Goal: Information Seeking & Learning: Understand process/instructions

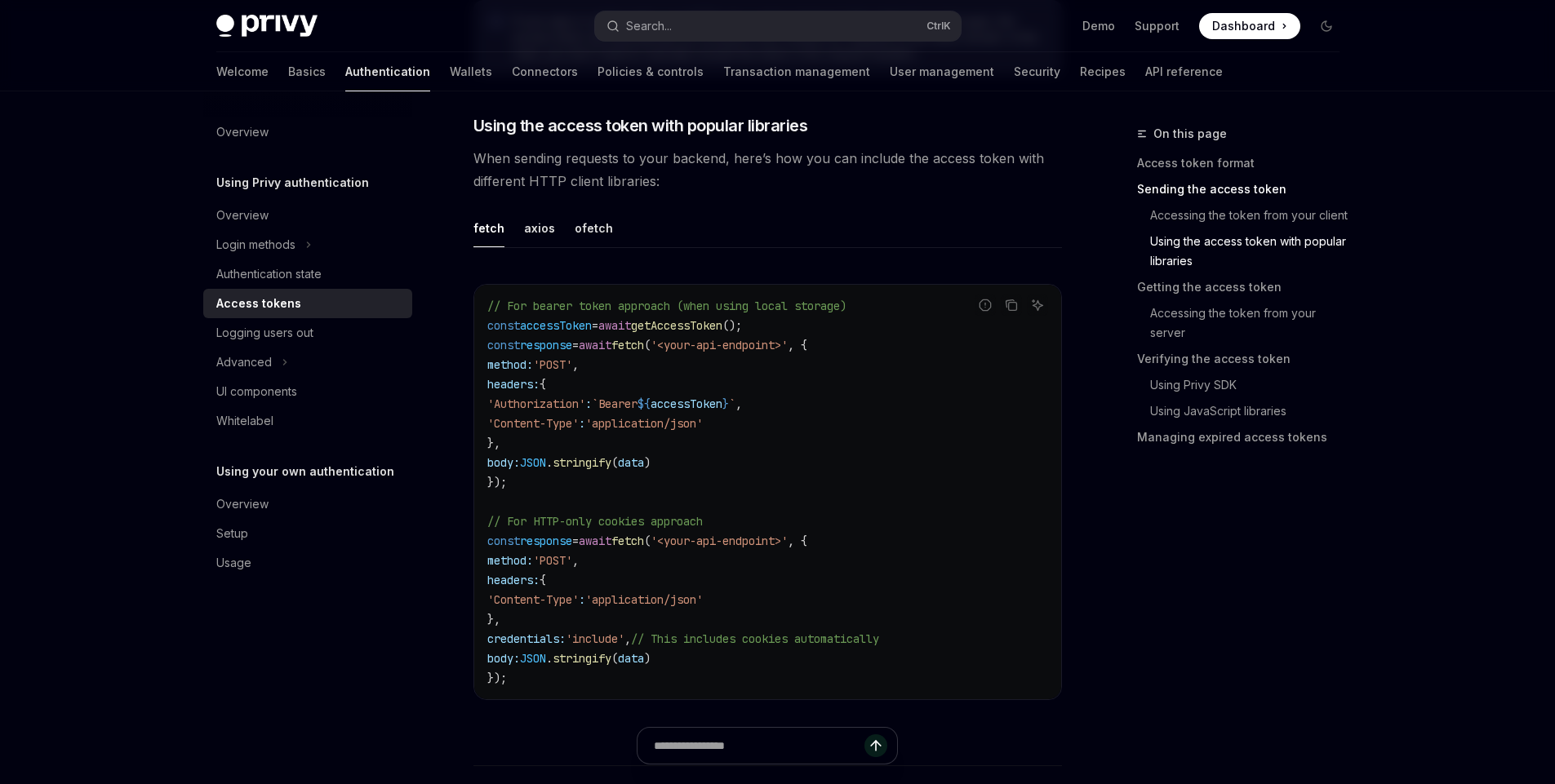
scroll to position [1379, 0]
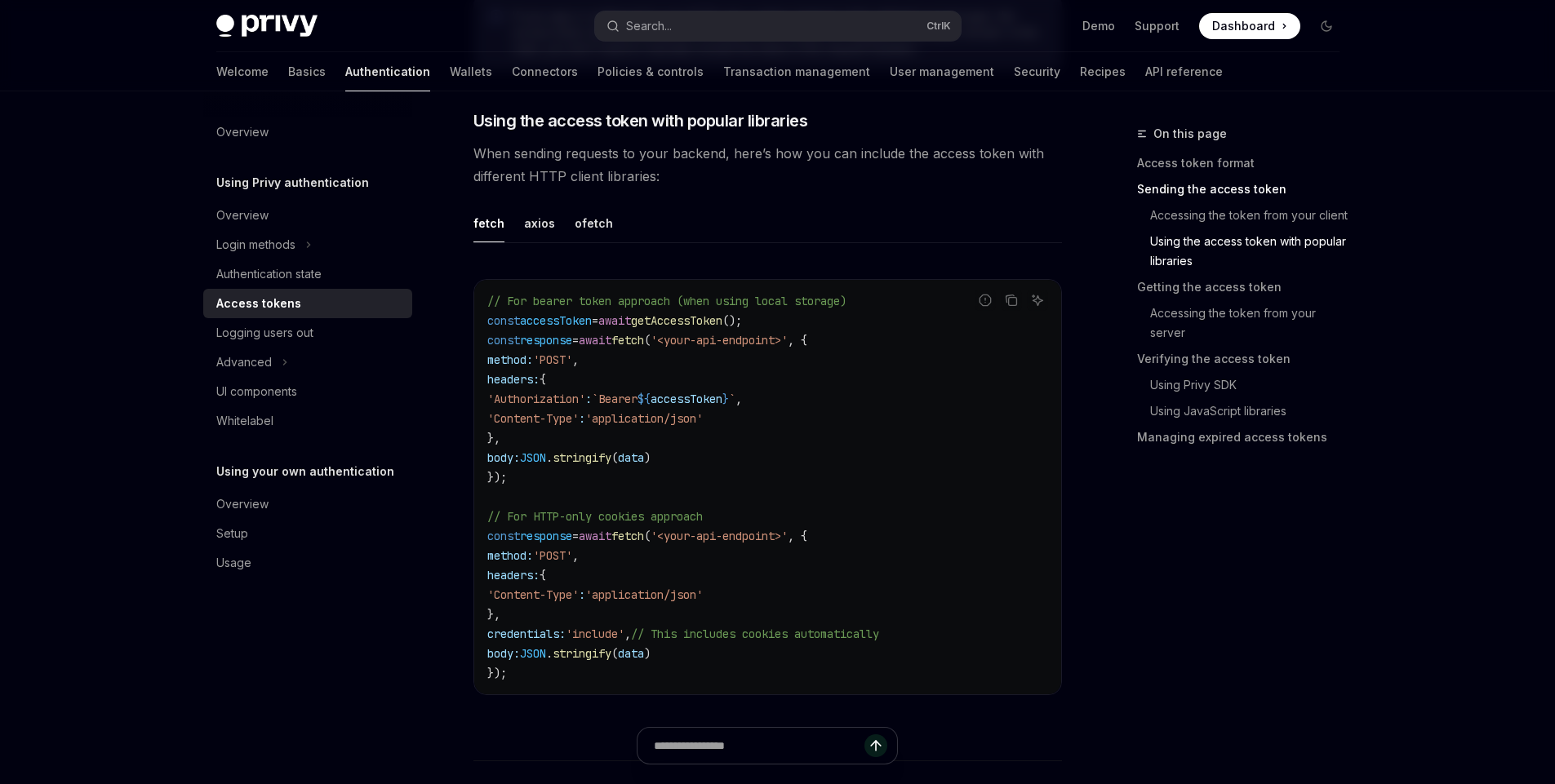
click at [637, 402] on span "`Bearer" at bounding box center [615, 399] width 46 height 14
copy span "Bearer"
click at [822, 182] on span "When sending requests to your backend, here’s how you can include the access to…" at bounding box center [768, 165] width 588 height 46
click at [706, 328] on code "// For bearer token approach (when using local storage) const accessToken = awa…" at bounding box center [767, 487] width 560 height 392
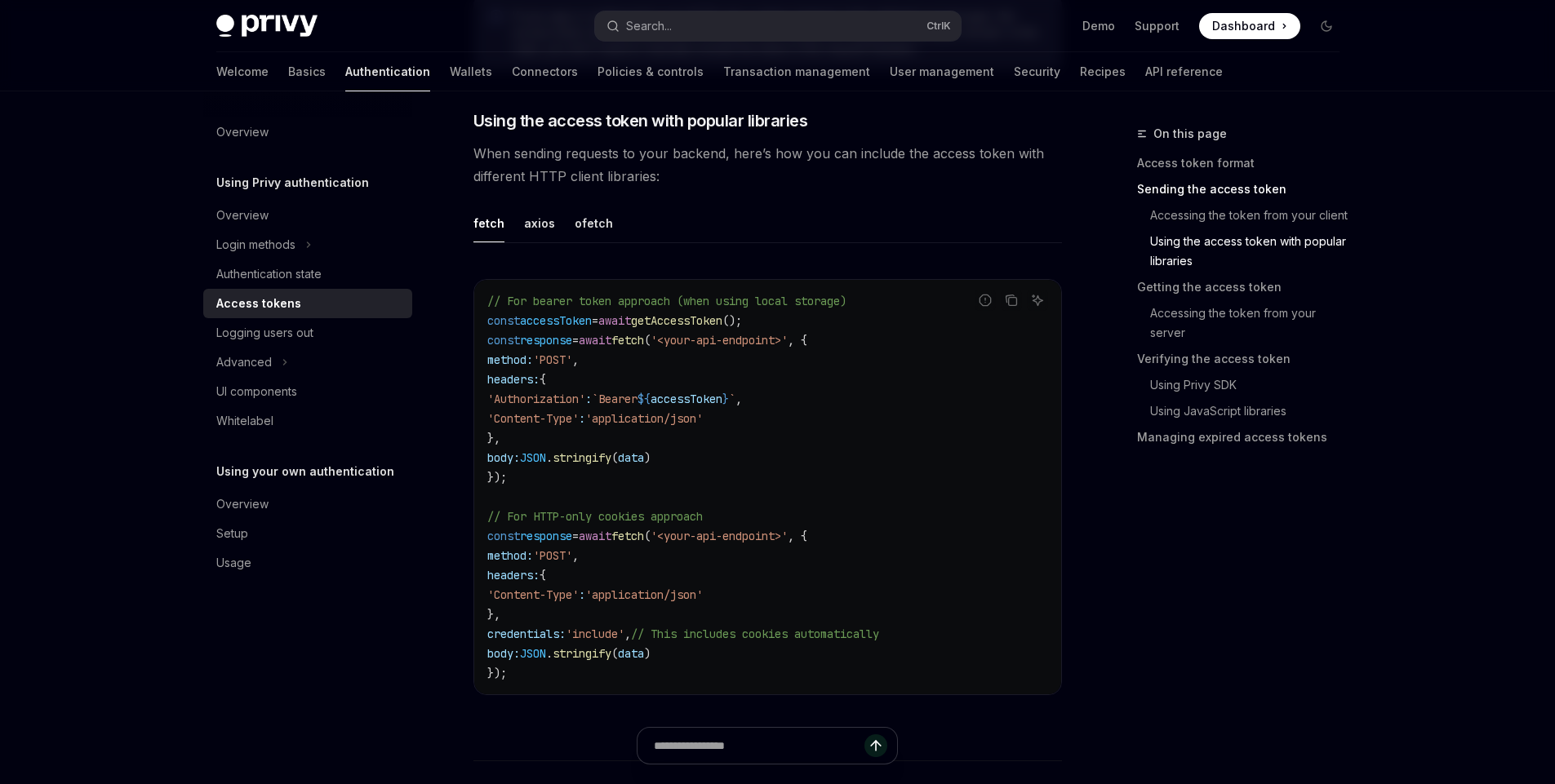
click at [706, 328] on code "// For bearer token approach (when using local storage) const accessToken = awa…" at bounding box center [767, 487] width 560 height 392
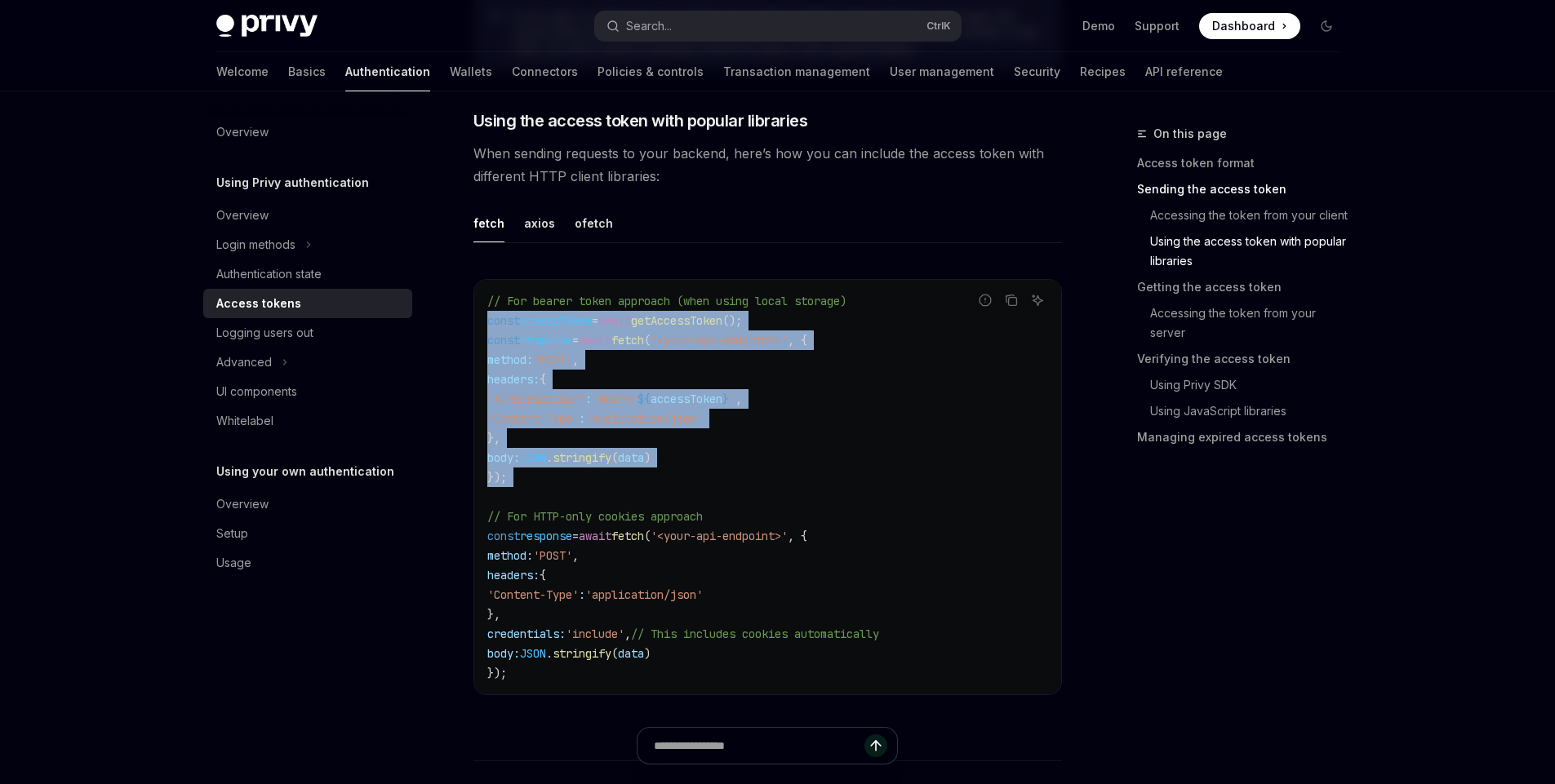
drag, startPoint x: 706, startPoint y: 328, endPoint x: 689, endPoint y: 480, distance: 152.9
click at [689, 480] on code "// For bearer token approach (when using local storage) const accessToken = awa…" at bounding box center [767, 487] width 560 height 392
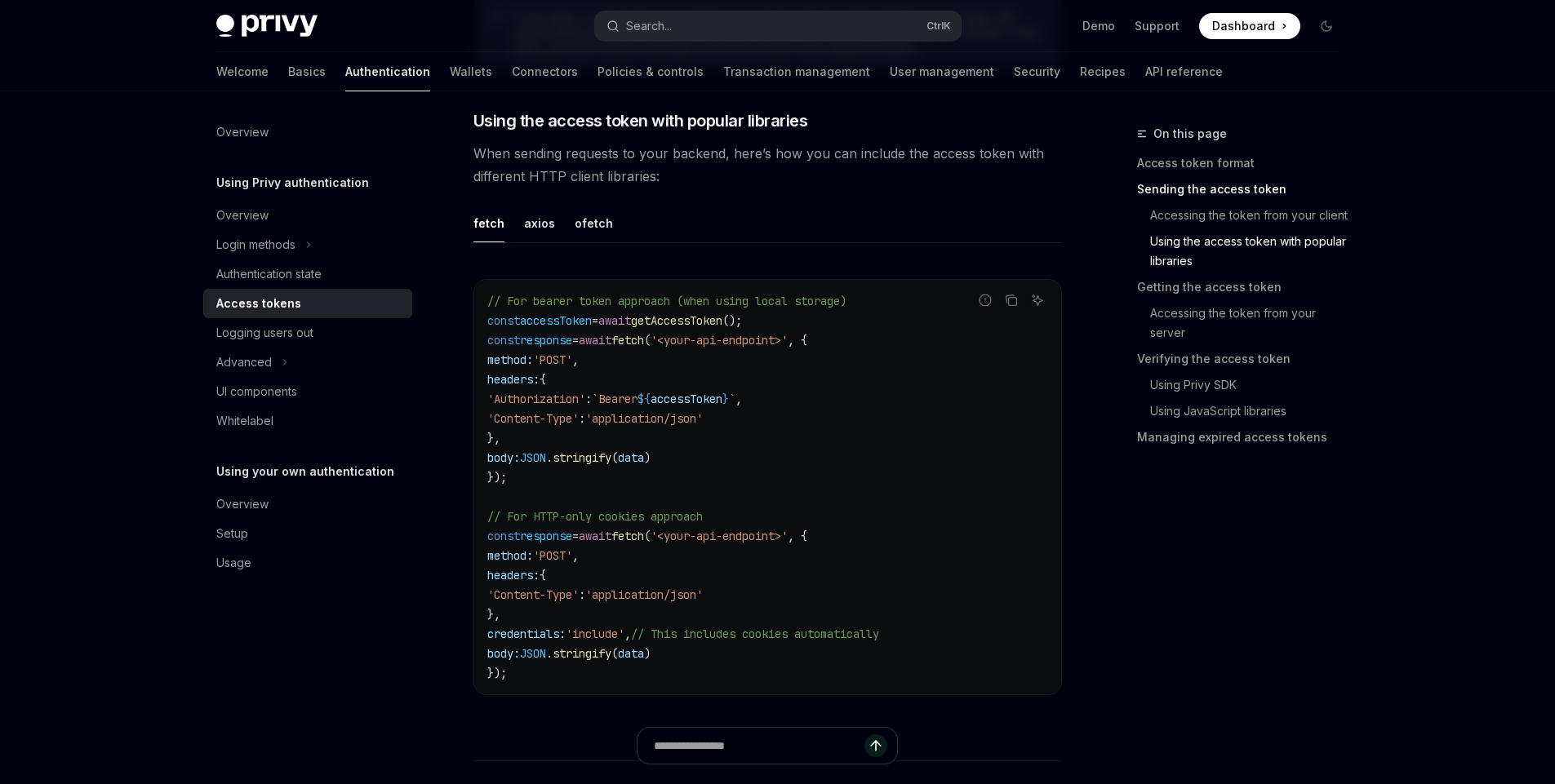
click at [644, 538] on span "fetch" at bounding box center [628, 535] width 33 height 14
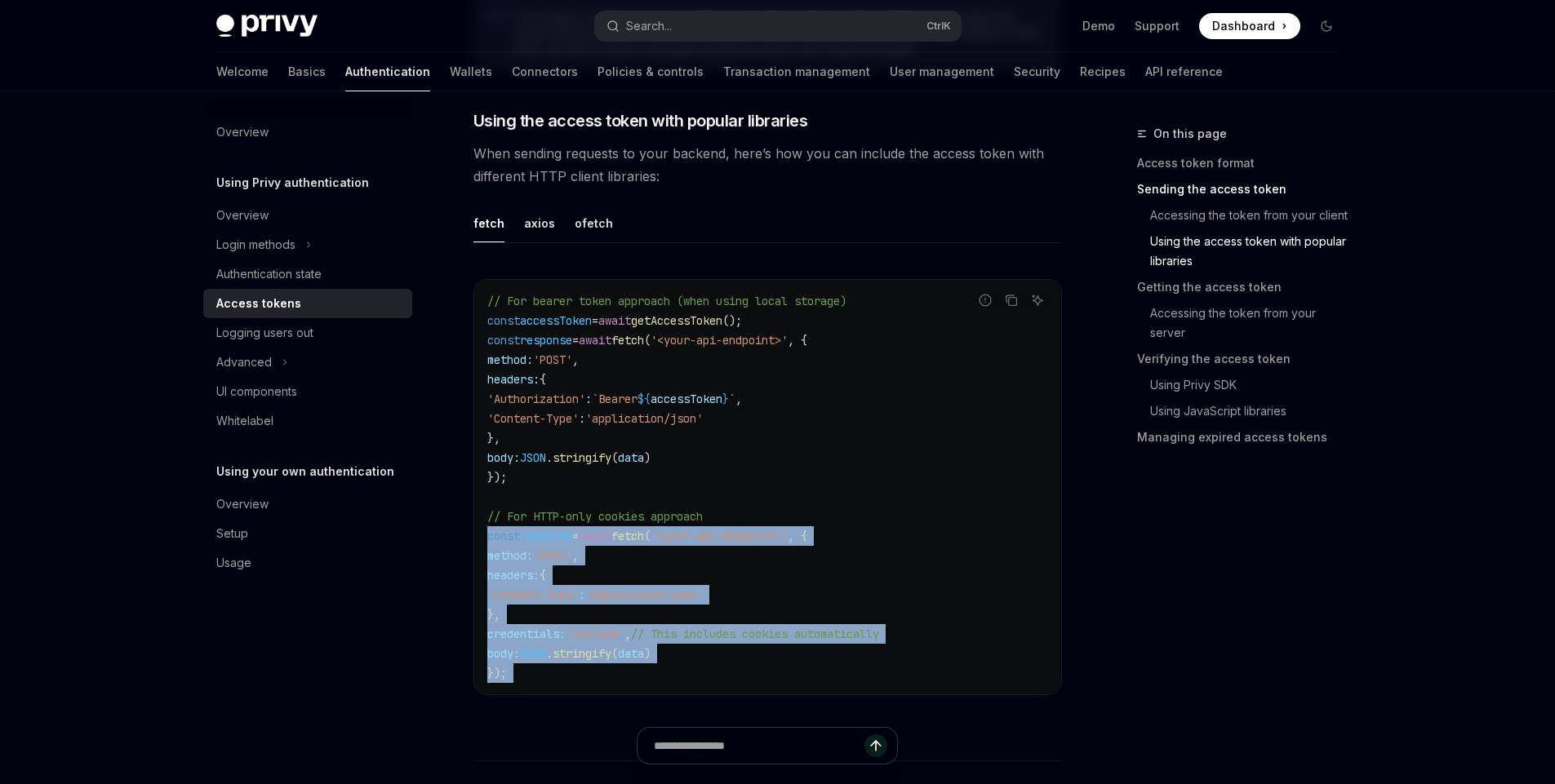
drag, startPoint x: 660, startPoint y: 538, endPoint x: 614, endPoint y: 684, distance: 153.1
click at [614, 684] on div "// For bearer token approach (when using local storage) const accessToken = awa…" at bounding box center [767, 486] width 587 height 414
click at [711, 655] on code "// For bearer token approach (when using local storage) const accessToken = awa…" at bounding box center [767, 487] width 560 height 392
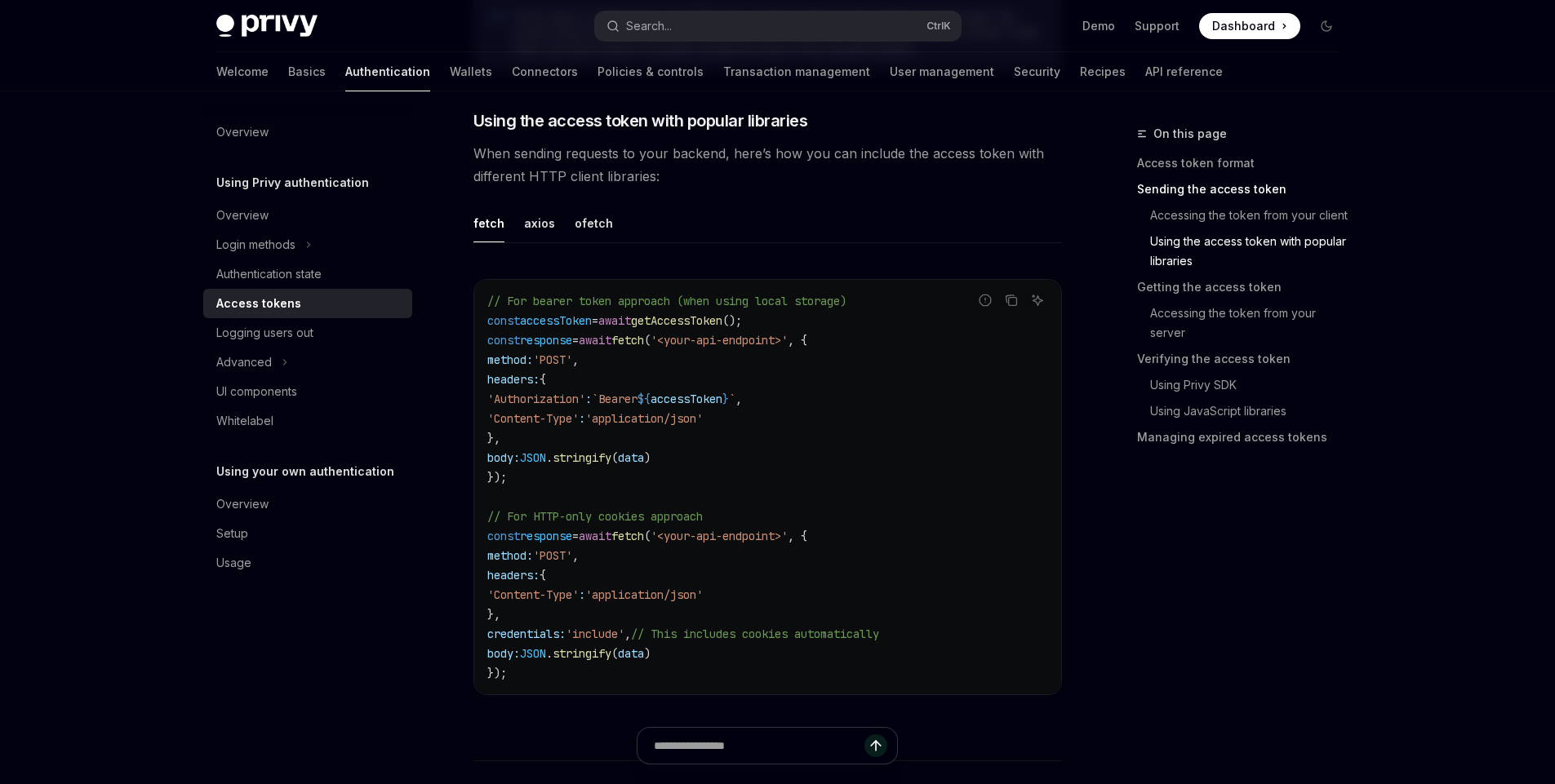
click at [711, 655] on code "// For bearer token approach (when using local storage) const accessToken = awa…" at bounding box center [767, 487] width 560 height 392
click at [632, 544] on code "// For bearer token approach (when using local storage) const accessToken = awa…" at bounding box center [767, 487] width 560 height 392
click at [639, 541] on span "fetch" at bounding box center [628, 535] width 33 height 14
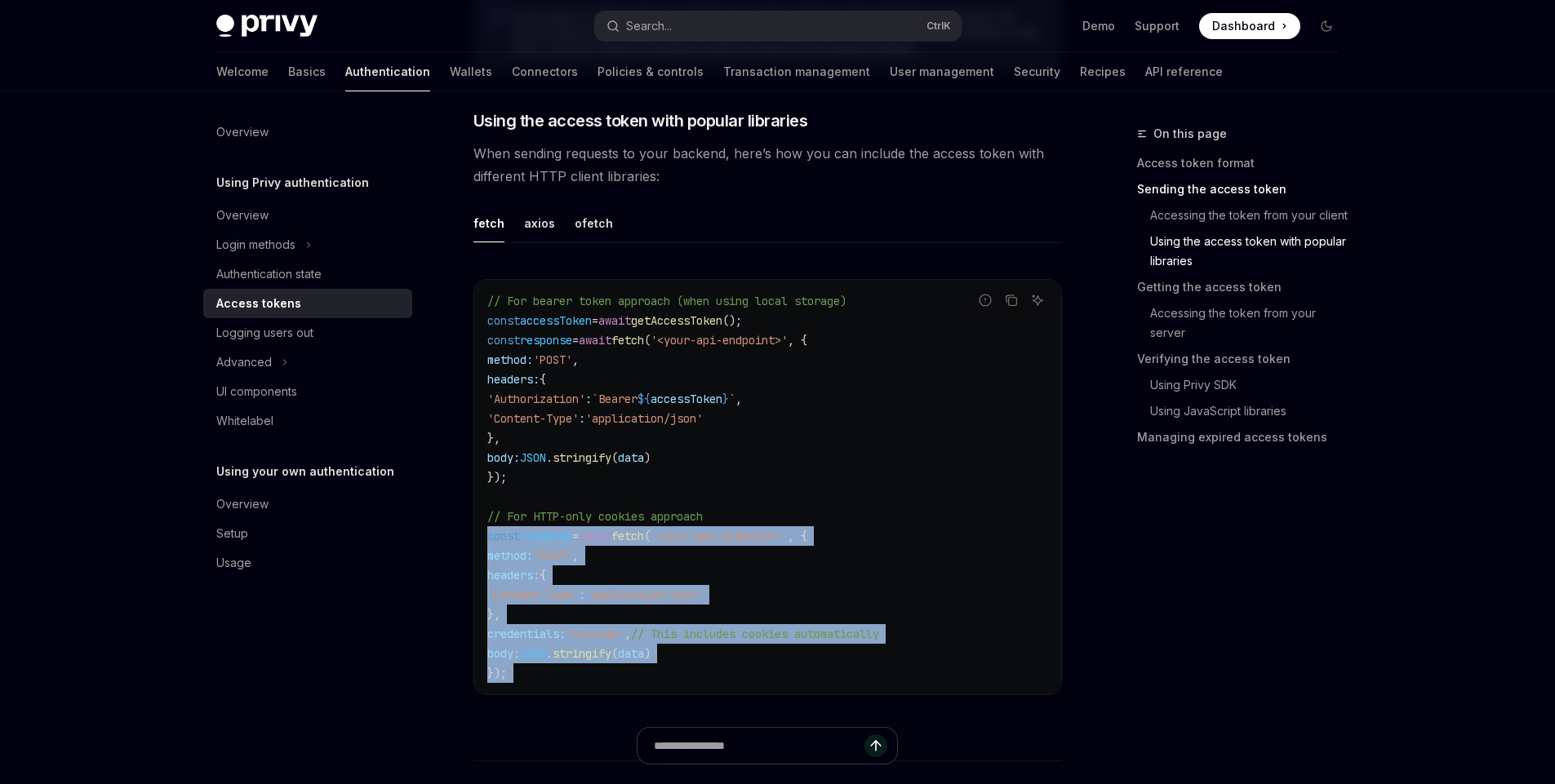
drag, startPoint x: 639, startPoint y: 541, endPoint x: 598, endPoint y: 675, distance: 140.1
click at [598, 675] on code "// For bearer token approach (when using local storage) const accessToken = awa…" at bounding box center [767, 487] width 560 height 392
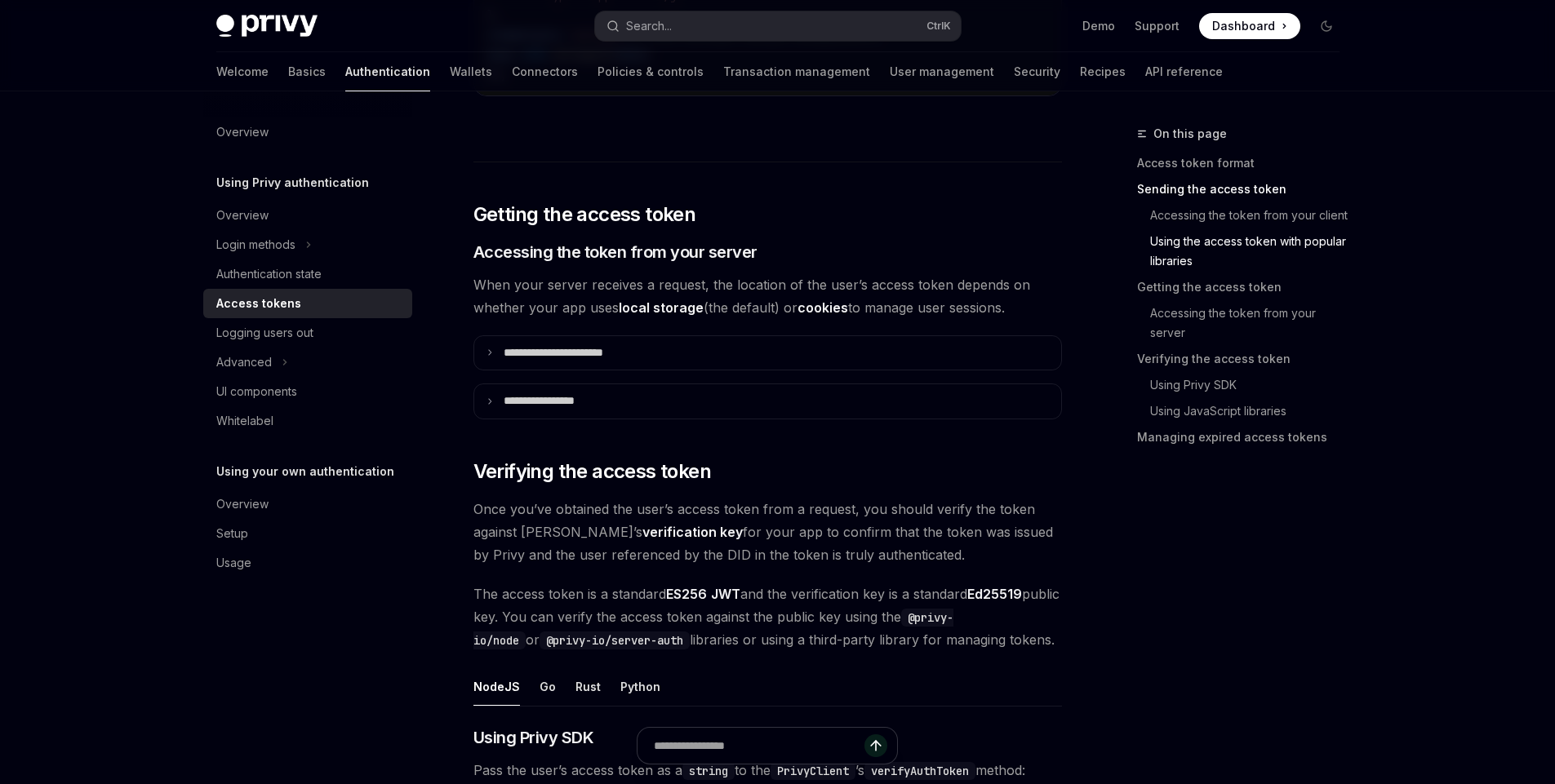
scroll to position [1996, 0]
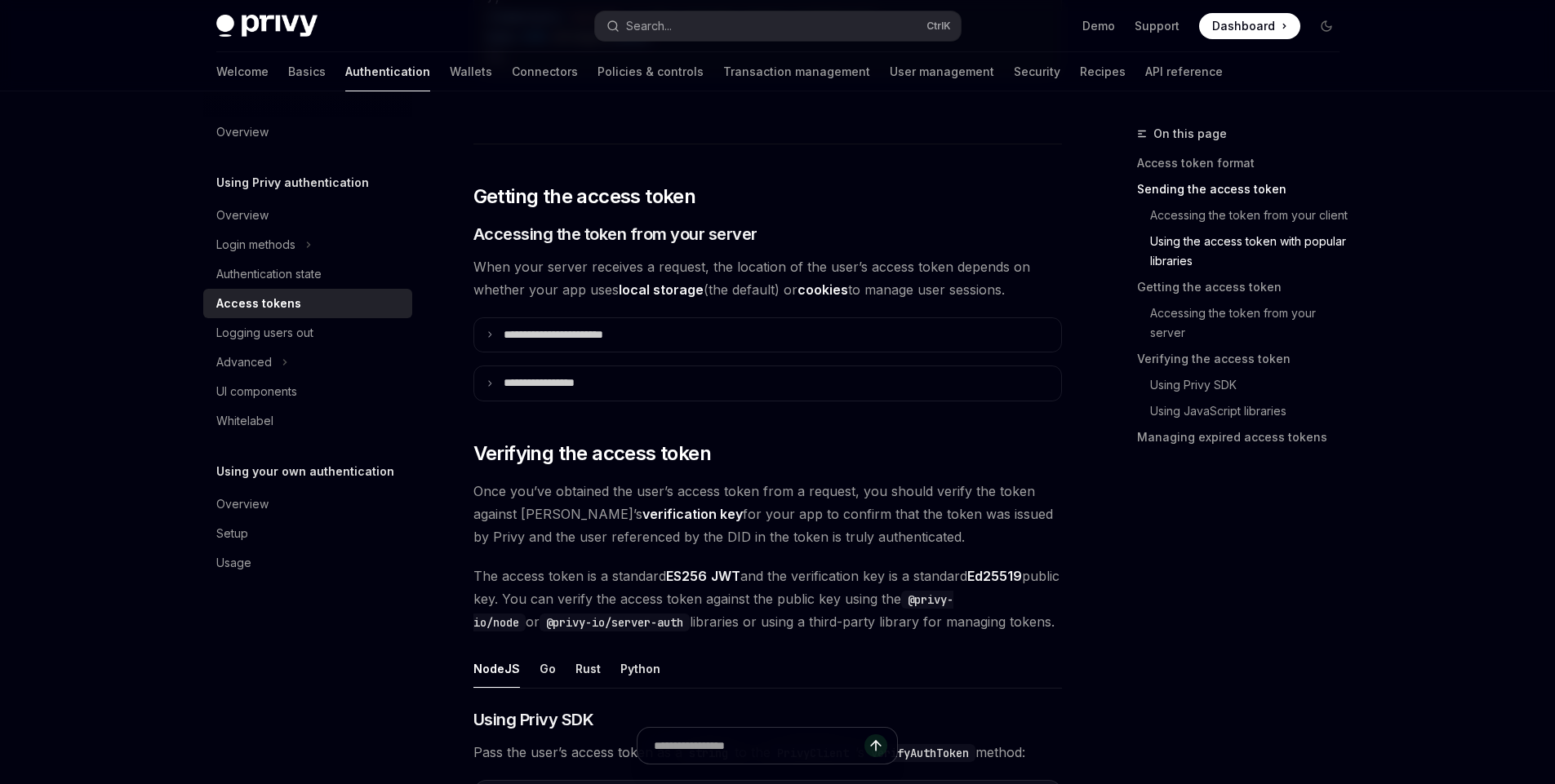
click at [643, 273] on span "When your server receives a request, the location of the user’s access token de…" at bounding box center [768, 279] width 588 height 46
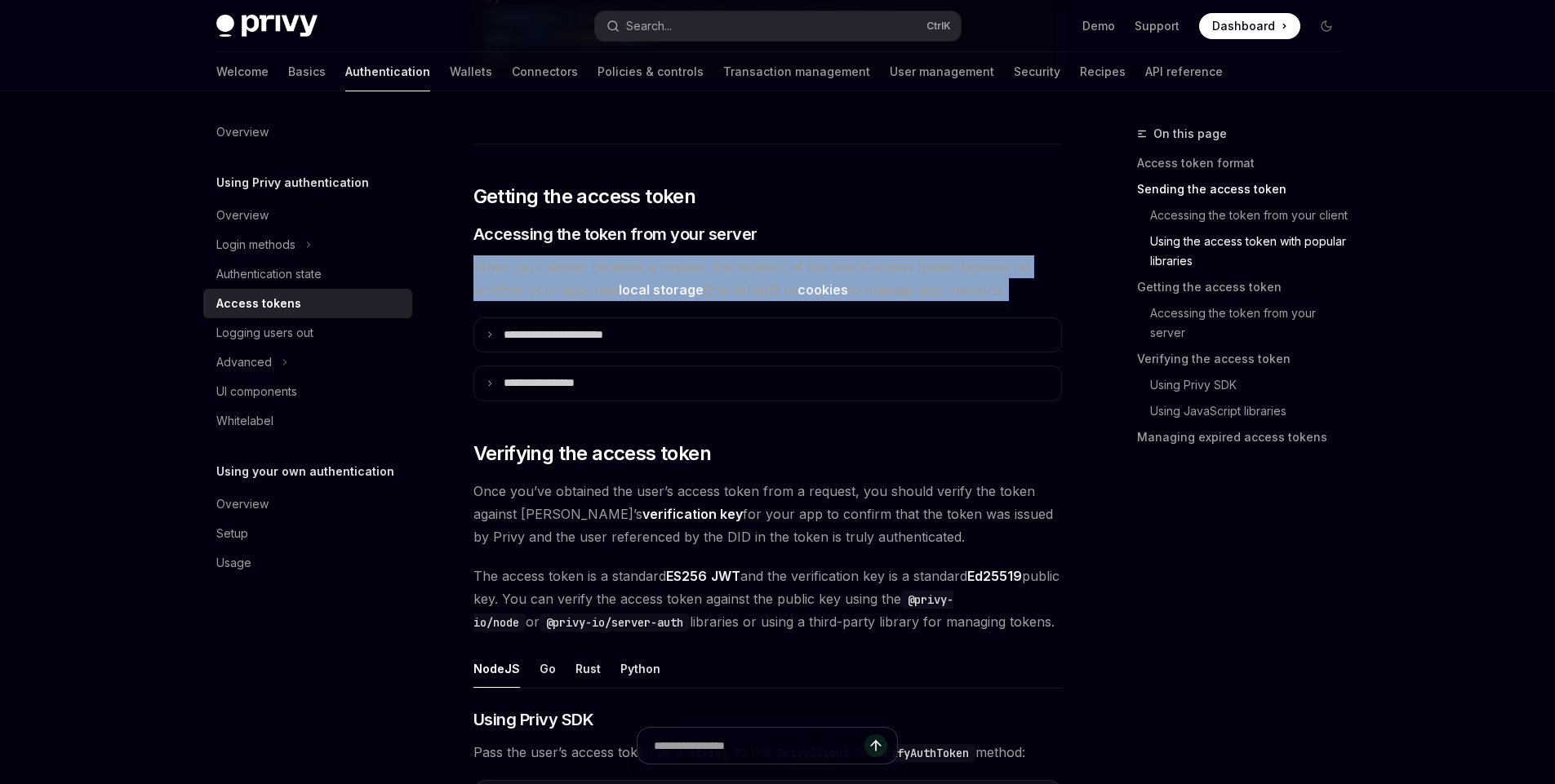
click at [643, 273] on span "When your server receives a request, the location of the user’s access token de…" at bounding box center [768, 279] width 588 height 46
click at [684, 280] on span "When your server receives a request, the location of the user’s access token de…" at bounding box center [768, 279] width 588 height 46
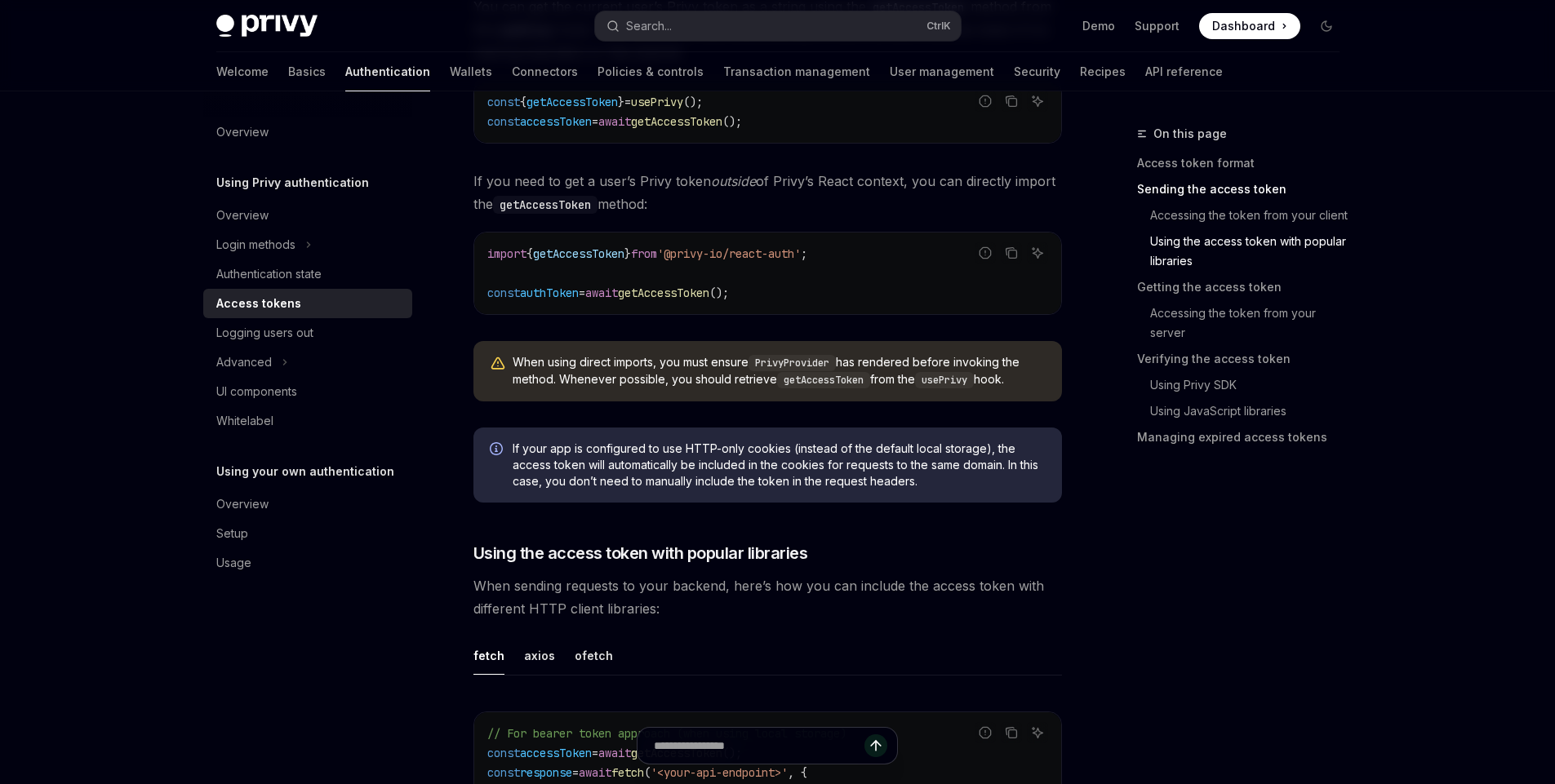
scroll to position [0, 0]
